Goal: Task Accomplishment & Management: Use online tool/utility

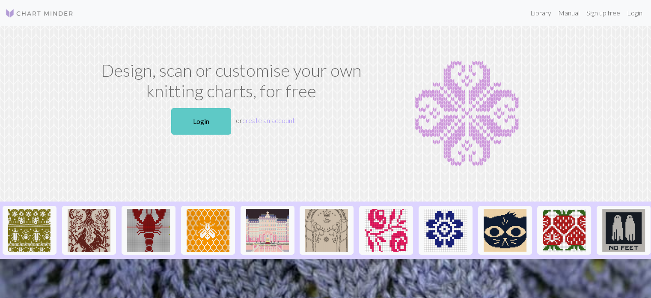
click at [221, 121] on link "Login" at bounding box center [201, 121] width 60 height 27
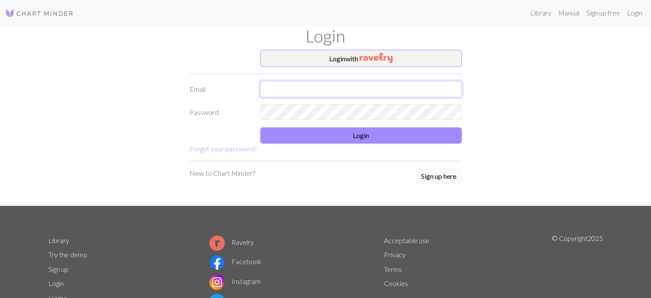
click at [283, 87] on input "text" at bounding box center [361, 89] width 202 height 16
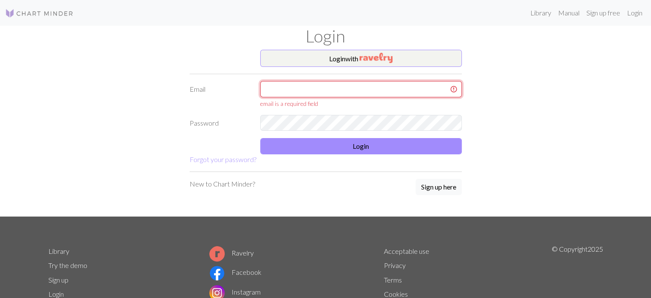
type input "[EMAIL_ADDRESS][DOMAIN_NAME]"
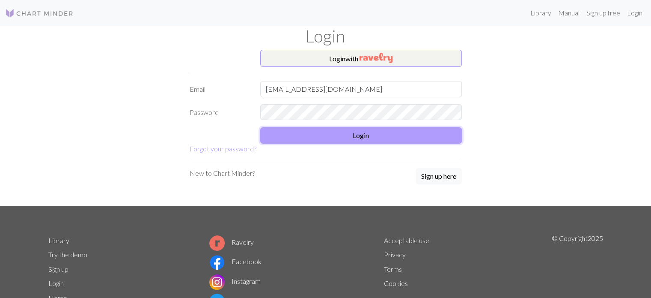
click at [363, 131] on button "Login" at bounding box center [361, 135] width 202 height 16
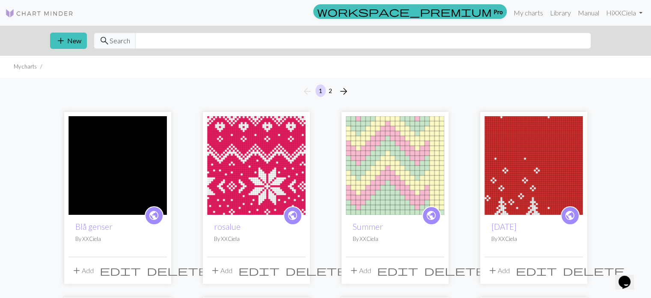
click at [288, 167] on img at bounding box center [256, 165] width 98 height 98
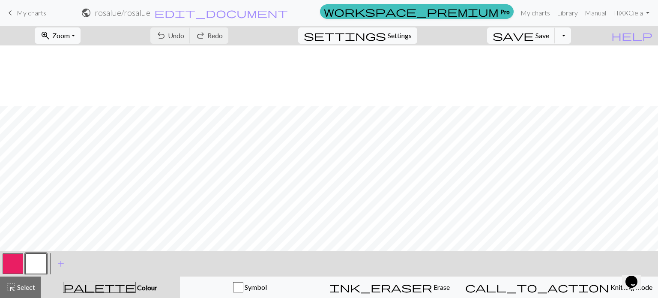
scroll to position [507, 0]
click at [14, 258] on button "button" at bounding box center [13, 263] width 21 height 21
click at [40, 266] on button "button" at bounding box center [36, 263] width 21 height 21
click at [13, 261] on button "button" at bounding box center [13, 263] width 21 height 21
click at [35, 264] on button "button" at bounding box center [36, 263] width 21 height 21
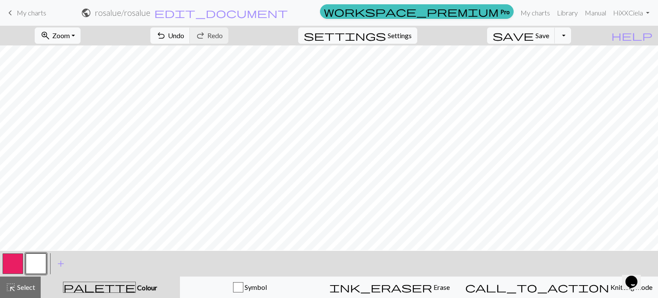
scroll to position [450, 0]
click at [14, 264] on button "button" at bounding box center [13, 263] width 21 height 21
click at [44, 263] on button "button" at bounding box center [36, 263] width 21 height 21
click at [13, 258] on button "button" at bounding box center [13, 263] width 21 height 21
click at [37, 263] on button "button" at bounding box center [36, 263] width 21 height 21
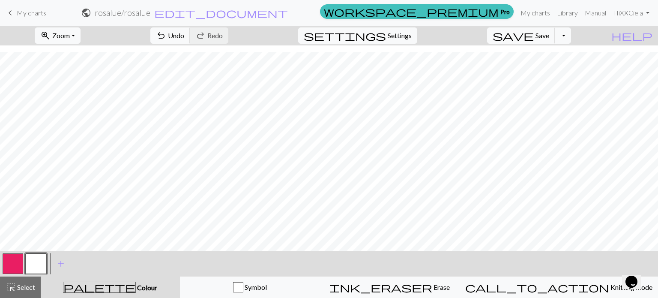
scroll to position [439, 0]
click at [13, 265] on button "button" at bounding box center [13, 263] width 21 height 21
click at [153, 111] on div "zoom_in Zoom Zoom Fit all Fit width Fit height 50% 100% 150% 200% undo Undo Und…" at bounding box center [329, 162] width 658 height 272
click at [35, 267] on button "button" at bounding box center [36, 263] width 21 height 21
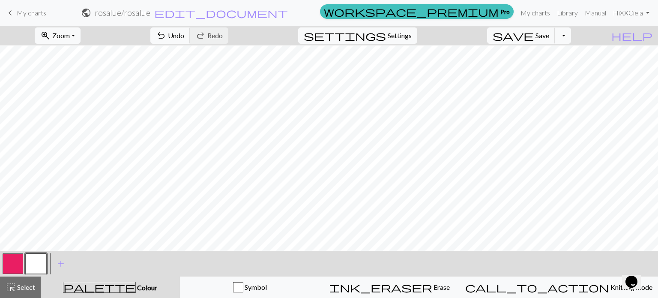
click at [38, 260] on button "button" at bounding box center [36, 263] width 21 height 21
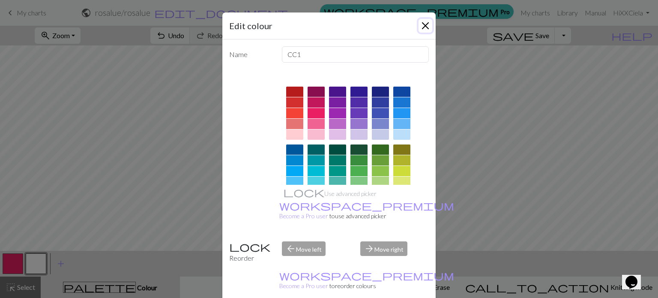
click at [426, 24] on button "Close" at bounding box center [425, 26] width 14 height 14
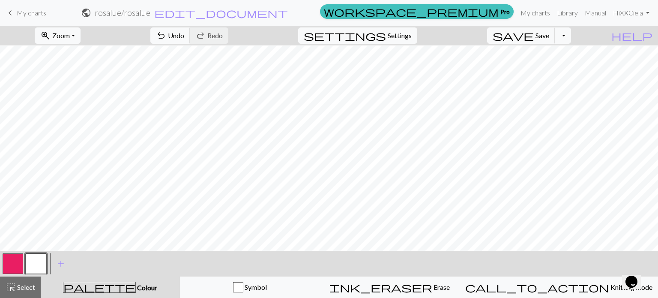
click at [11, 270] on button "button" at bounding box center [13, 263] width 21 height 21
click at [33, 260] on button "button" at bounding box center [36, 263] width 21 height 21
click at [13, 265] on button "button" at bounding box center [13, 263] width 21 height 21
click at [38, 263] on button "button" at bounding box center [36, 263] width 21 height 21
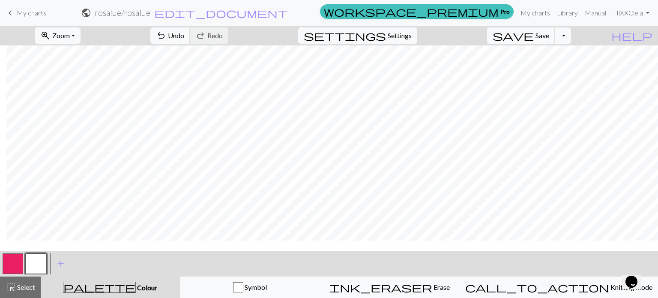
scroll to position [0, 6]
click at [9, 265] on button "button" at bounding box center [13, 263] width 21 height 21
click at [33, 268] on button "button" at bounding box center [36, 263] width 21 height 21
click at [16, 265] on button "button" at bounding box center [13, 263] width 21 height 21
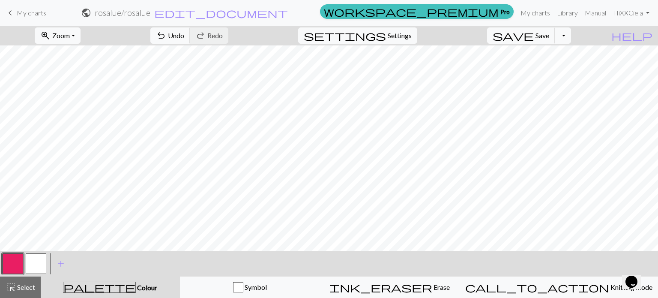
click at [36, 260] on button "button" at bounding box center [36, 263] width 21 height 21
click at [12, 269] on button "button" at bounding box center [13, 263] width 21 height 21
click at [34, 268] on button "button" at bounding box center [36, 263] width 21 height 21
click at [571, 37] on button "Toggle Dropdown" at bounding box center [562, 35] width 16 height 16
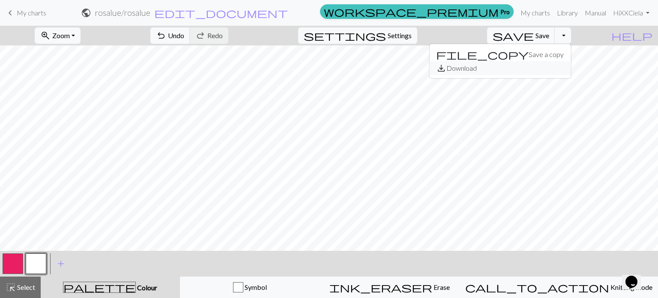
click at [555, 69] on button "save_alt Download" at bounding box center [499, 68] width 141 height 14
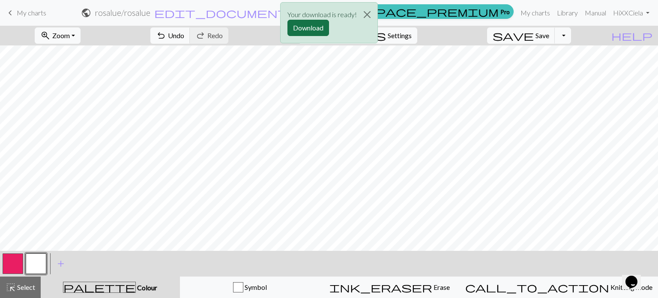
click at [315, 29] on button "Download" at bounding box center [308, 28] width 42 height 16
